Goal: Navigation & Orientation: Go to known website

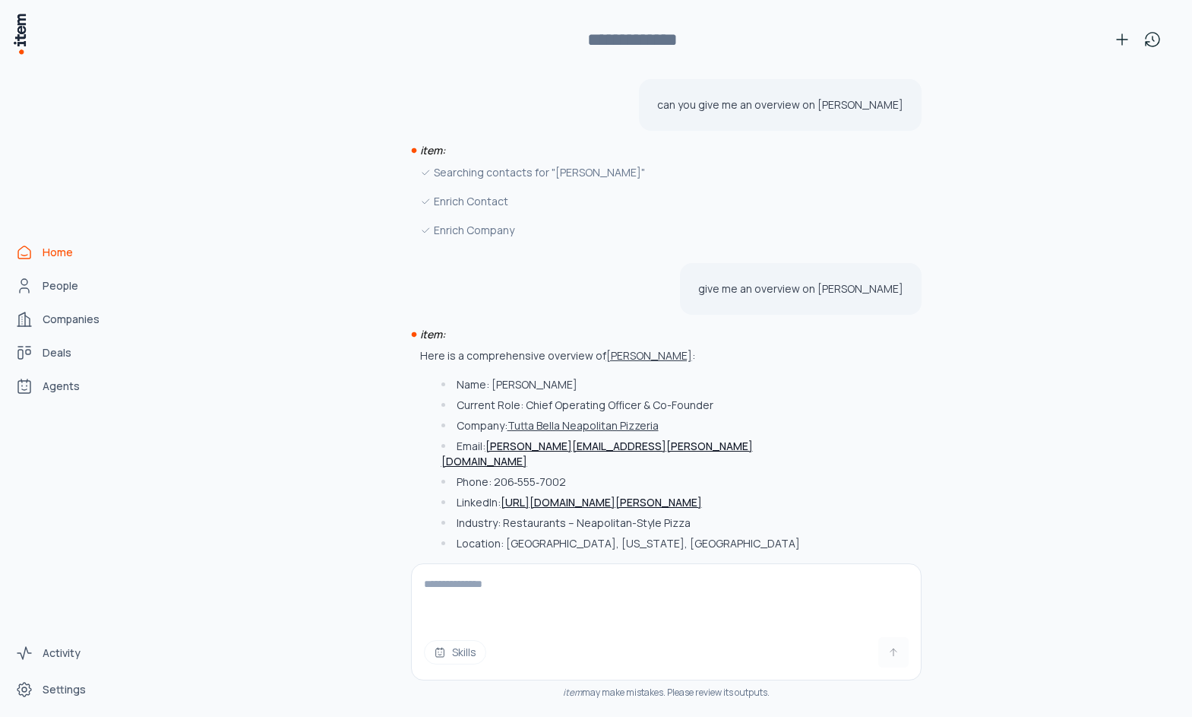
scroll to position [577, 0]
